Goal: Task Accomplishment & Management: Manage account settings

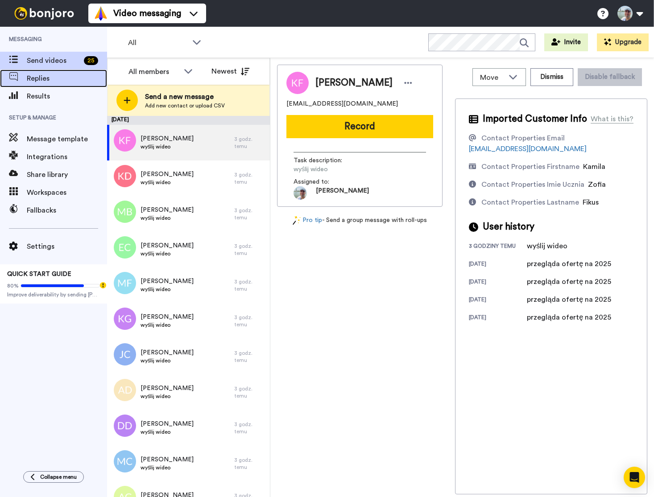
click at [41, 78] on span "Replies" at bounding box center [67, 78] width 80 height 11
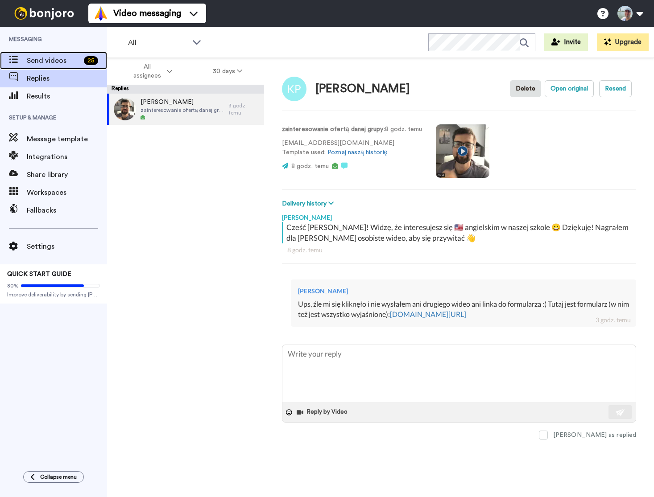
click at [62, 61] on span "Send videos" at bounding box center [54, 60] width 54 height 11
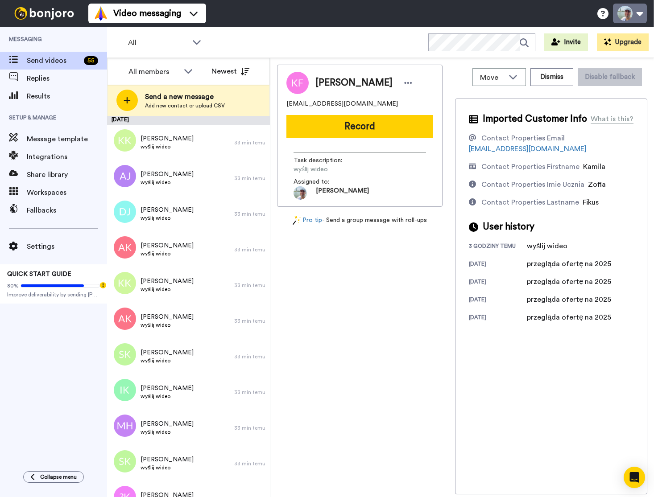
click at [640, 15] on button at bounding box center [630, 14] width 34 height 20
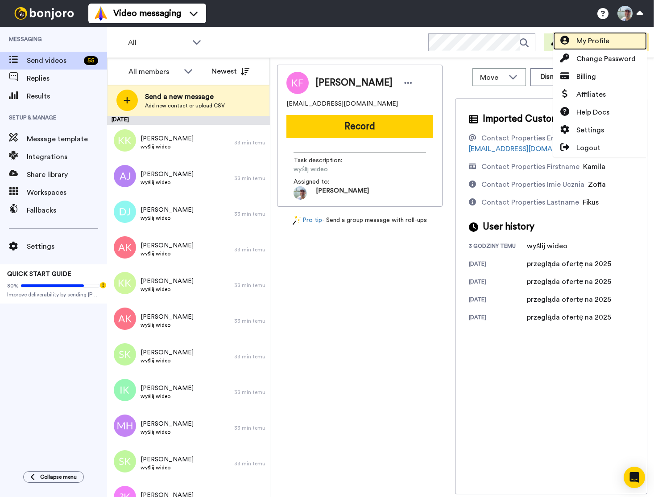
click at [614, 42] on link "My Profile" at bounding box center [600, 41] width 94 height 18
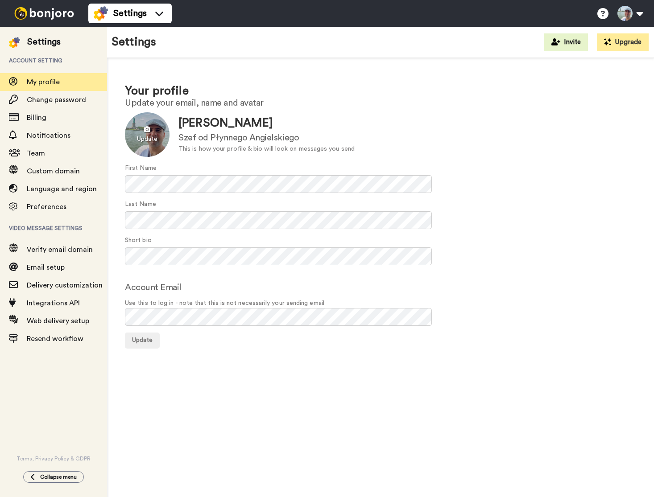
click at [148, 132] on div at bounding box center [147, 134] width 45 height 45
click at [149, 339] on span "Update" at bounding box center [142, 340] width 21 height 6
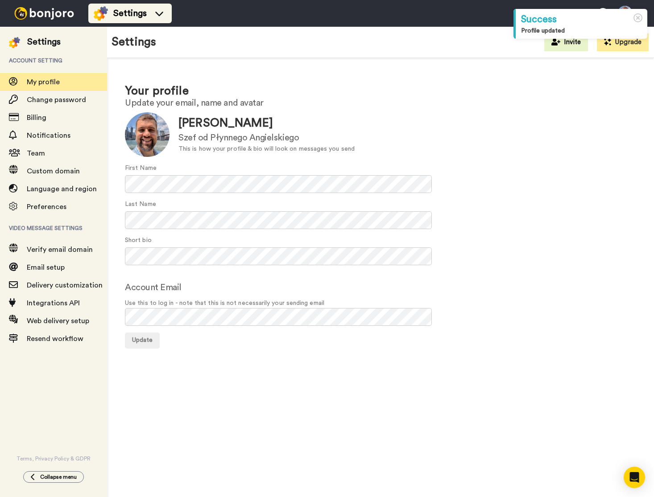
click at [114, 10] on span "Settings" at bounding box center [129, 13] width 33 height 12
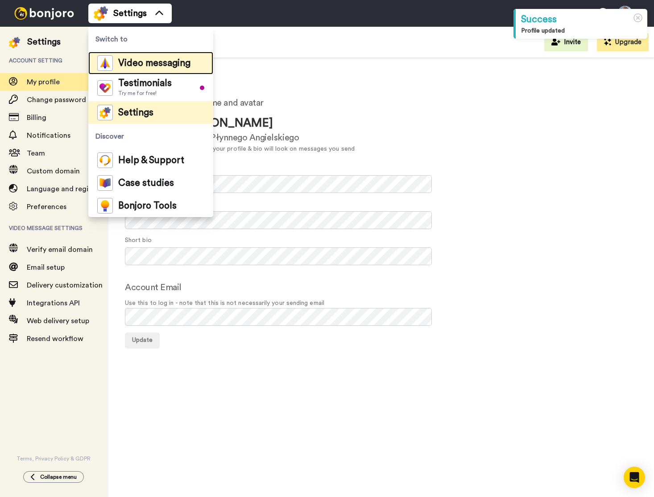
click at [137, 68] on span "Video messaging" at bounding box center [154, 63] width 72 height 9
